Goal: Information Seeking & Learning: Learn about a topic

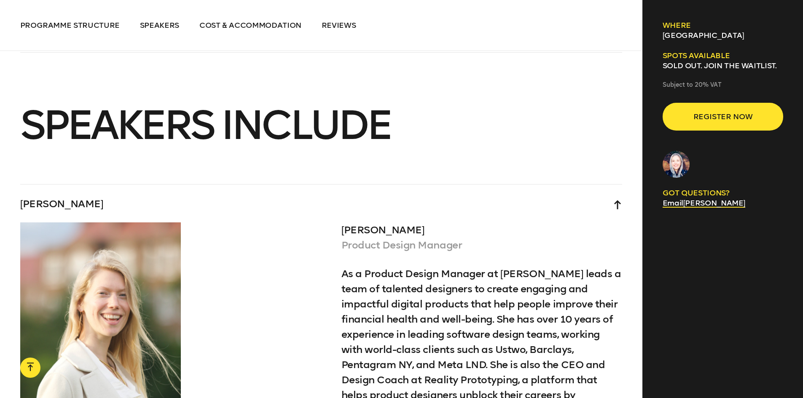
scroll to position [2993, 0]
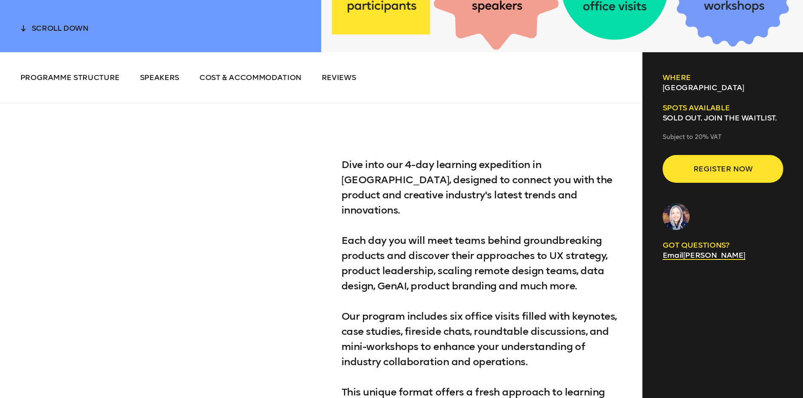
scroll to position [226, 0]
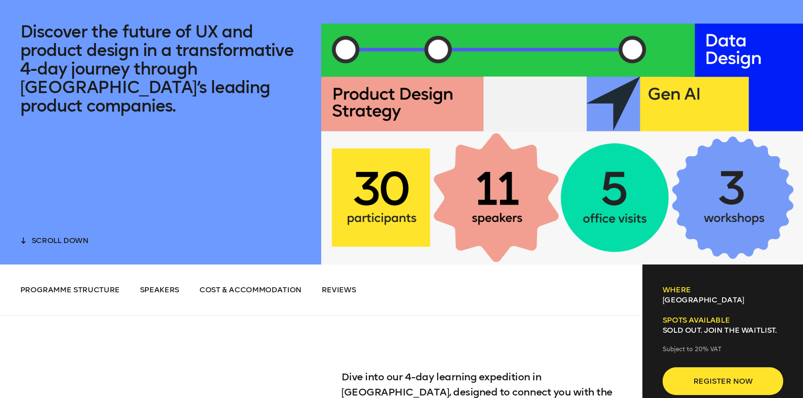
drag, startPoint x: 807, startPoint y: 21, endPoint x: 808, endPoint y: 35, distance: 13.9
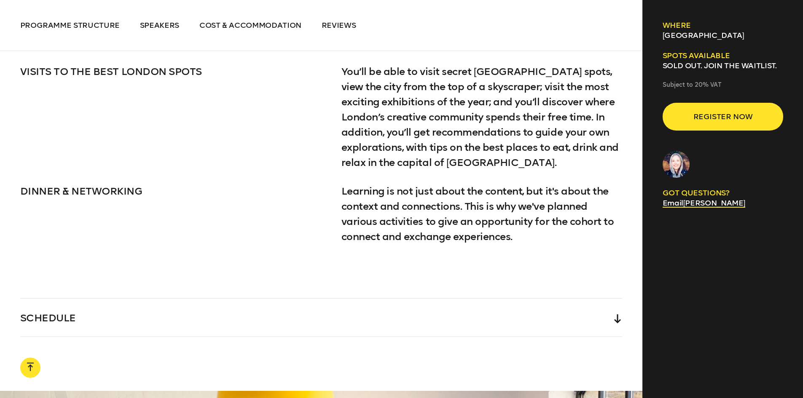
scroll to position [1912, 0]
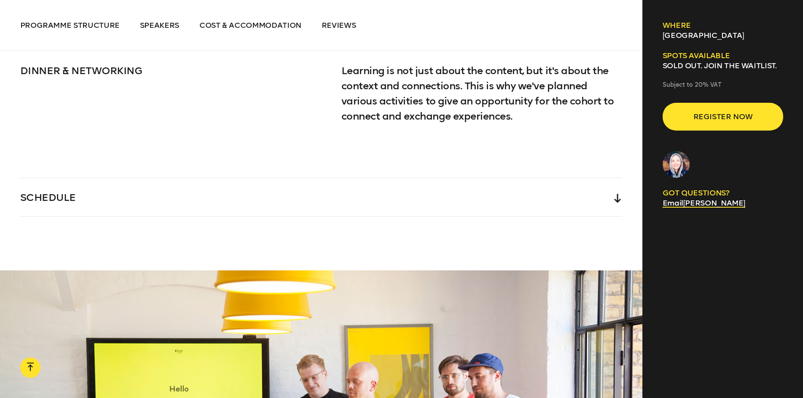
click at [254, 180] on div "SCHEDULE" at bounding box center [321, 197] width 602 height 38
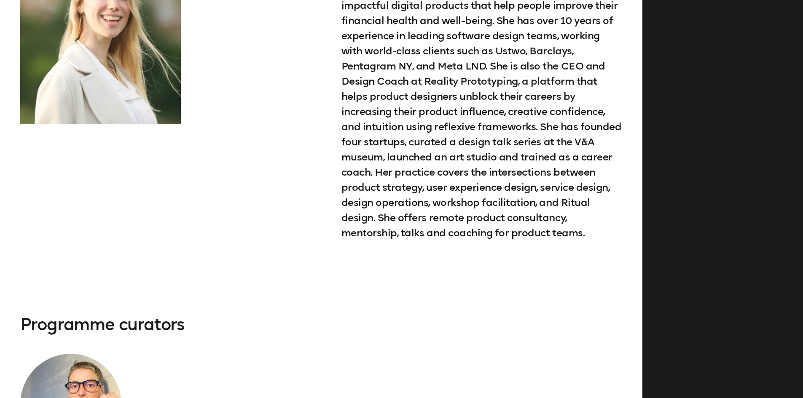
scroll to position [5921, 0]
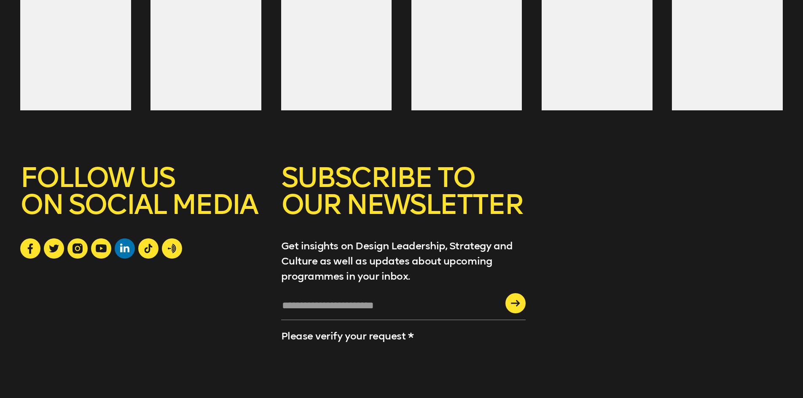
click at [121, 244] on icon at bounding box center [124, 248] width 9 height 9
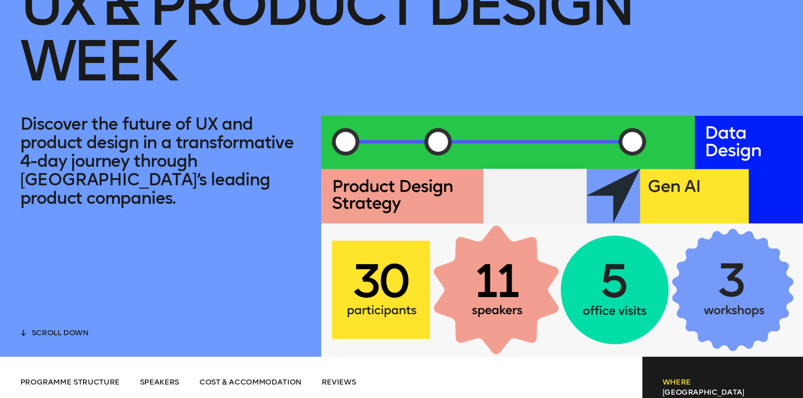
scroll to position [146, 0]
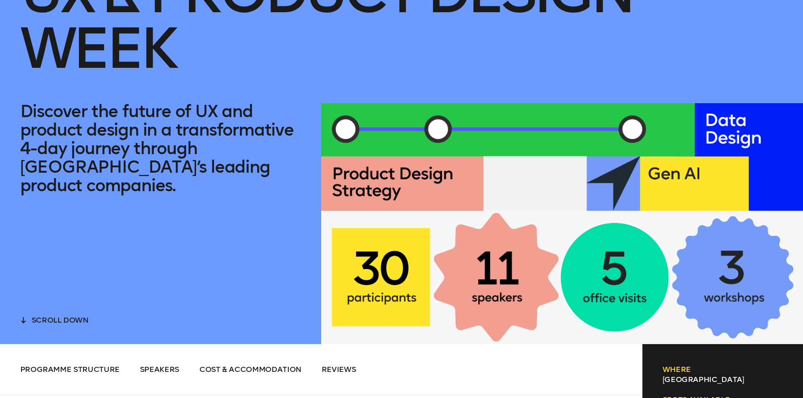
click at [666, 378] on p "[GEOGRAPHIC_DATA]" at bounding box center [723, 380] width 121 height 10
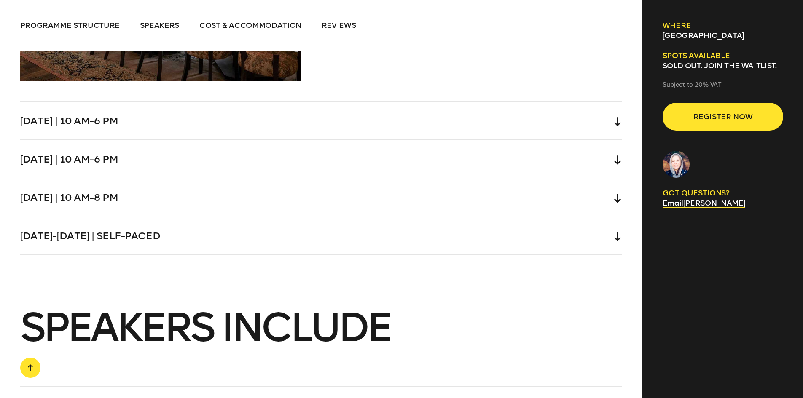
scroll to position [2886, 0]
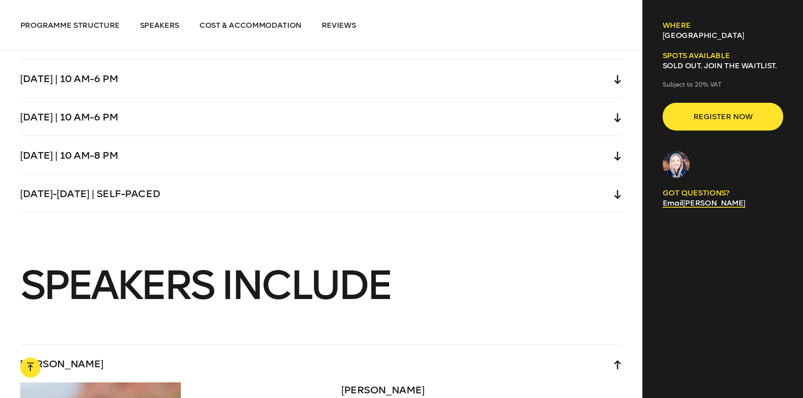
click at [121, 188] on div "[DATE]-[DATE] | Self-paced" at bounding box center [321, 194] width 602 height 38
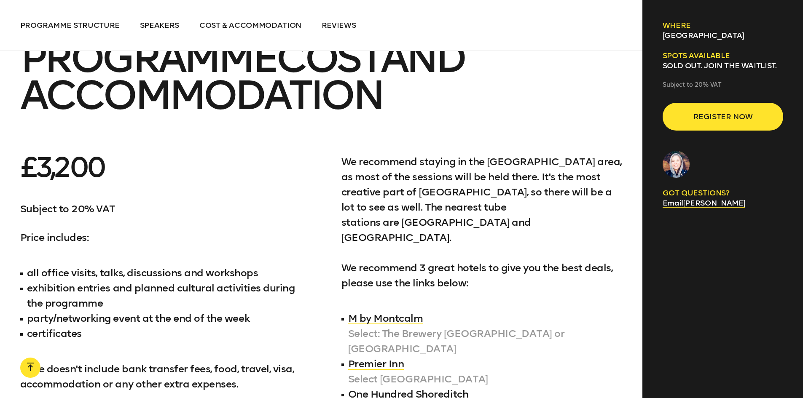
scroll to position [4302, 0]
